Goal: Task Accomplishment & Management: Manage account settings

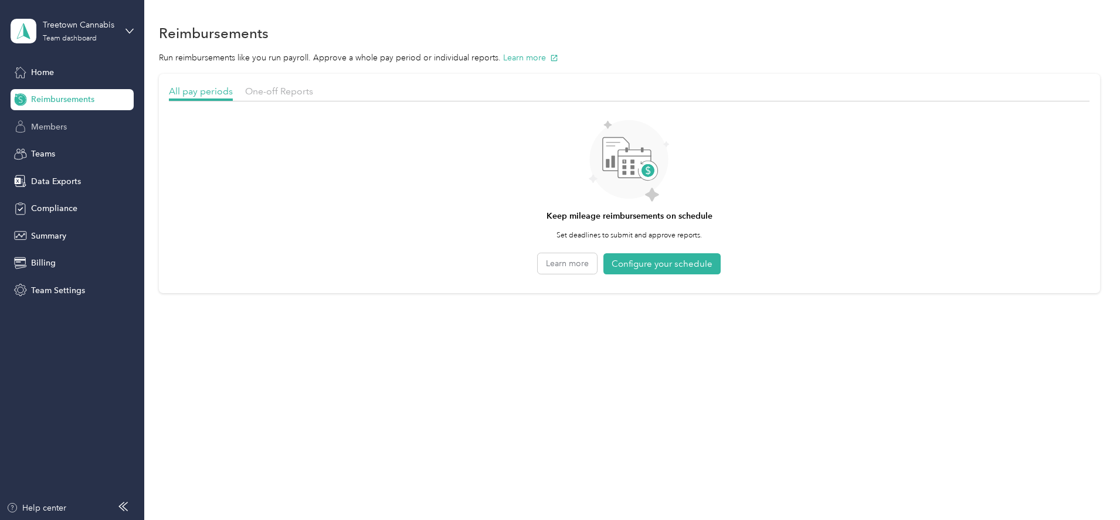
click at [58, 127] on span "Members" at bounding box center [49, 127] width 36 height 12
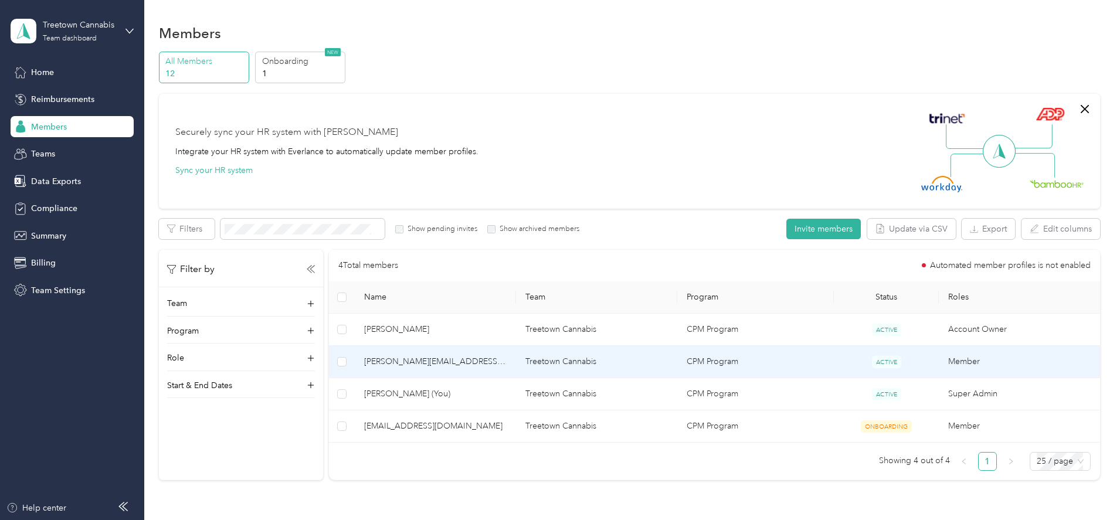
click at [492, 358] on span "[PERSON_NAME][EMAIL_ADDRESS][DOMAIN_NAME]" at bounding box center [435, 362] width 143 height 13
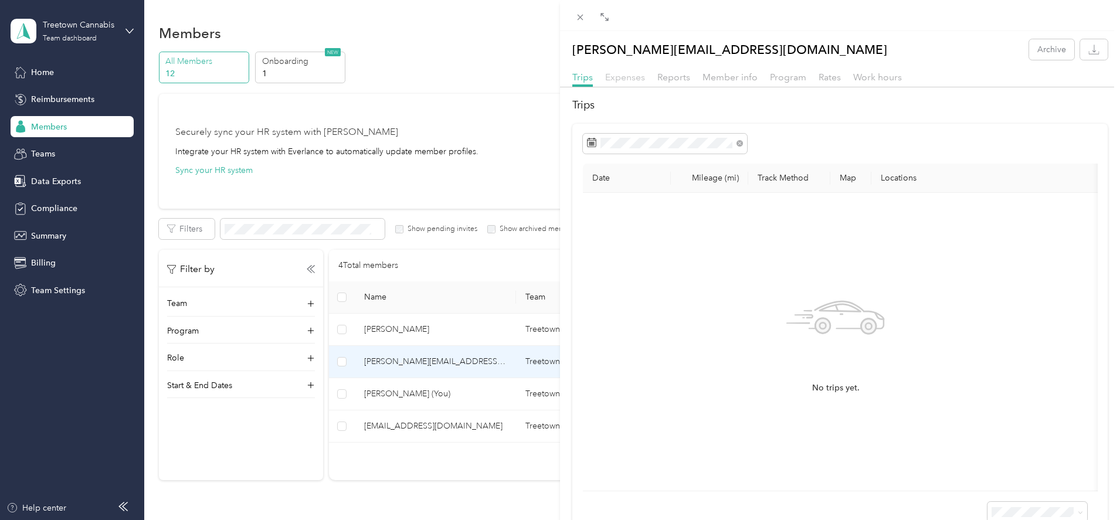
click at [638, 77] on span "Expenses" at bounding box center [625, 77] width 40 height 11
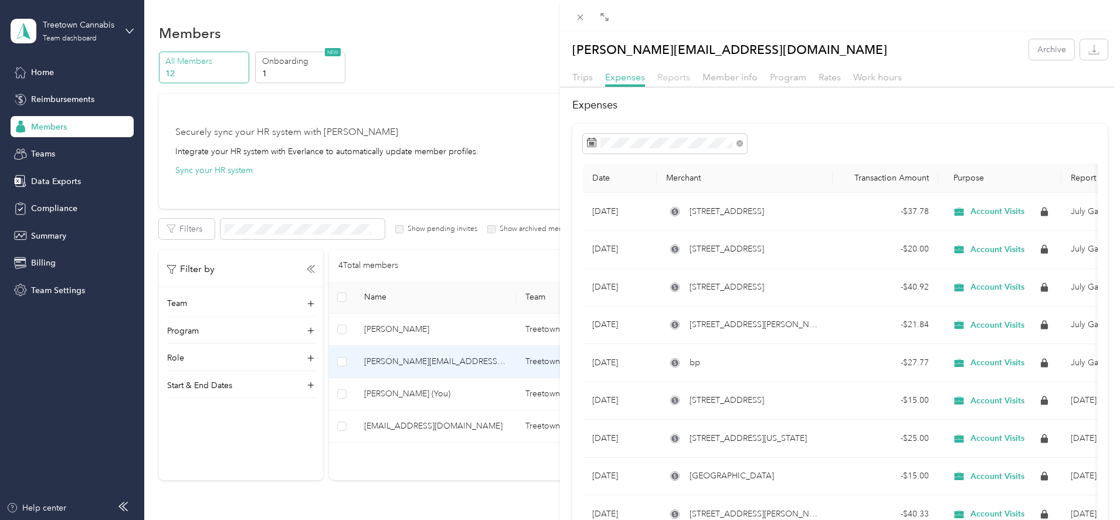
click at [676, 75] on span "Reports" at bounding box center [674, 77] width 33 height 11
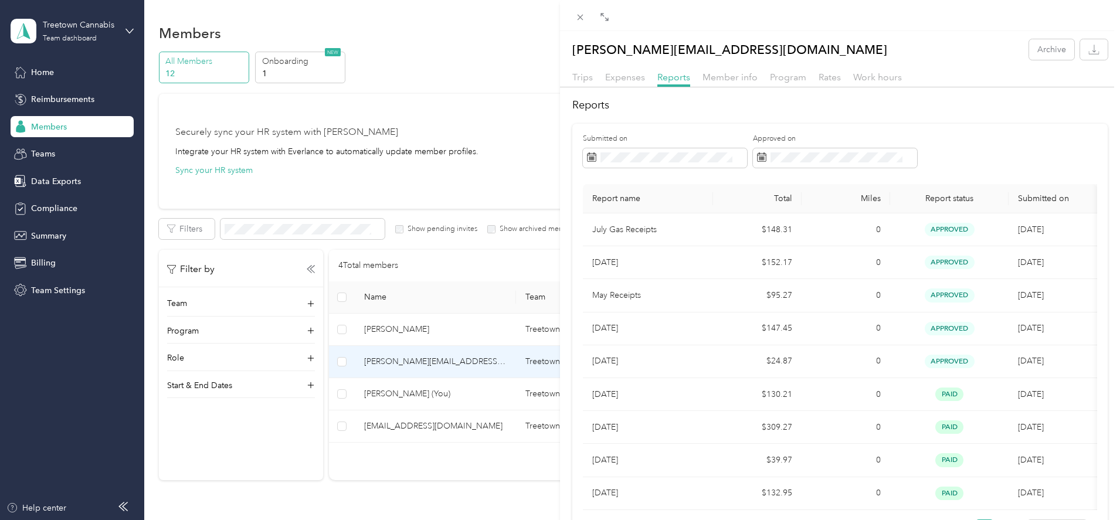
click at [470, 427] on div "[PERSON_NAME][EMAIL_ADDRESS][DOMAIN_NAME] Archive Trips Expenses Reports Member…" at bounding box center [560, 260] width 1120 height 520
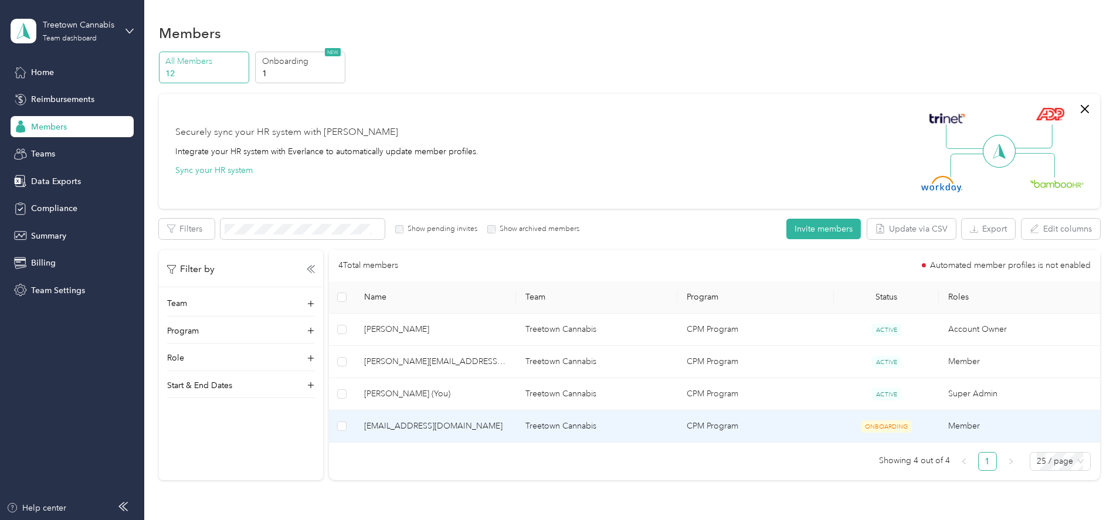
click at [470, 427] on span "[EMAIL_ADDRESS][DOMAIN_NAME]" at bounding box center [435, 426] width 143 height 13
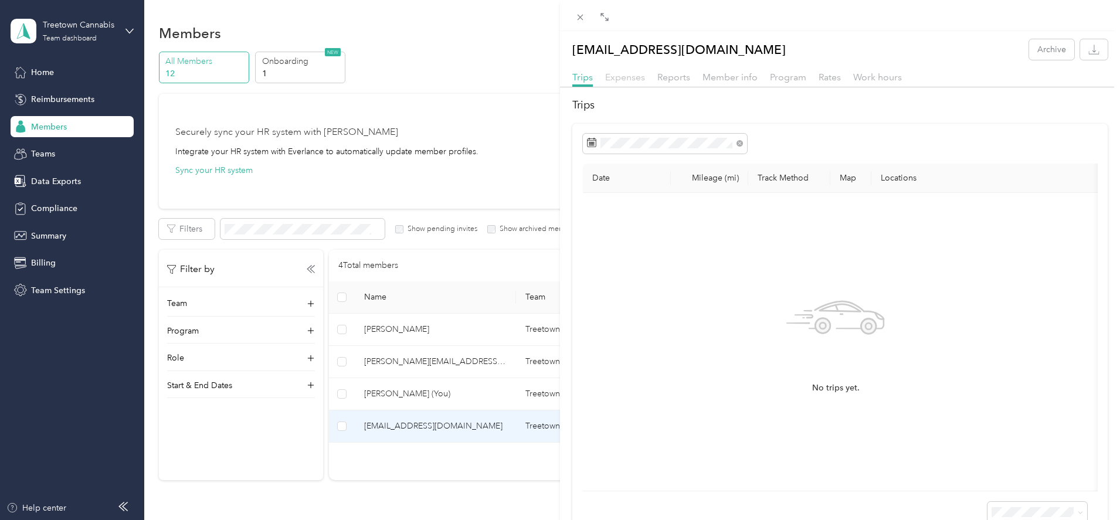
click at [637, 80] on span "Expenses" at bounding box center [625, 77] width 40 height 11
click at [665, 75] on span "Reports" at bounding box center [674, 77] width 33 height 11
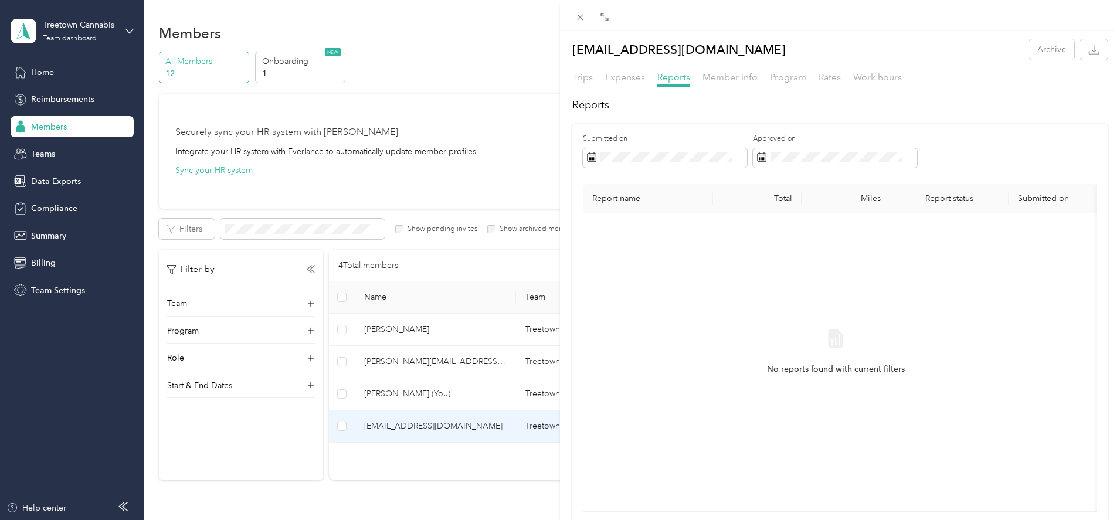
click at [368, 73] on div "[EMAIL_ADDRESS][DOMAIN_NAME] Archive Trips Expenses Reports Member info Program…" at bounding box center [560, 260] width 1120 height 520
